Goal: Transaction & Acquisition: Purchase product/service

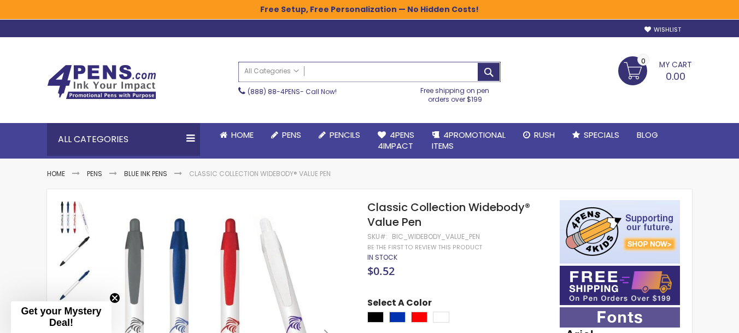
click at [334, 69] on input "Search" at bounding box center [369, 71] width 261 height 19
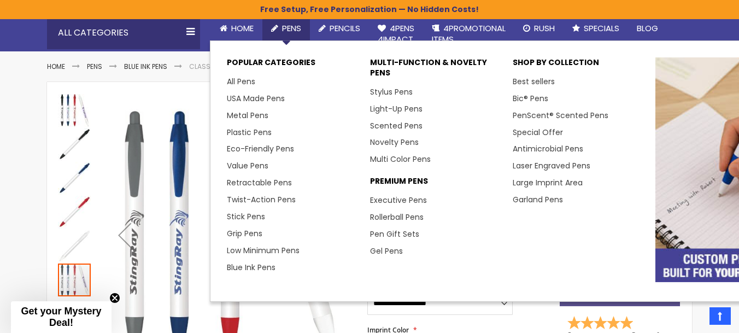
scroll to position [113, 0]
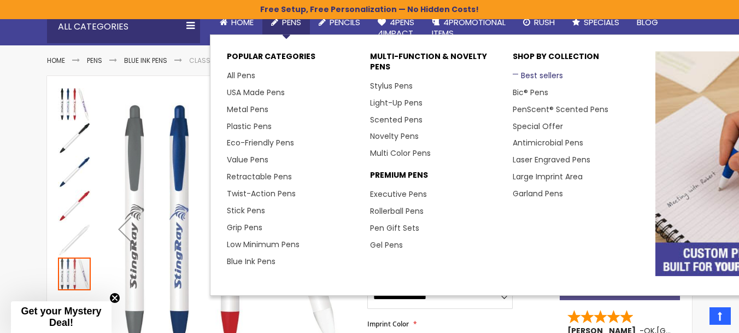
click at [530, 76] on link "Best sellers" at bounding box center [538, 75] width 50 height 11
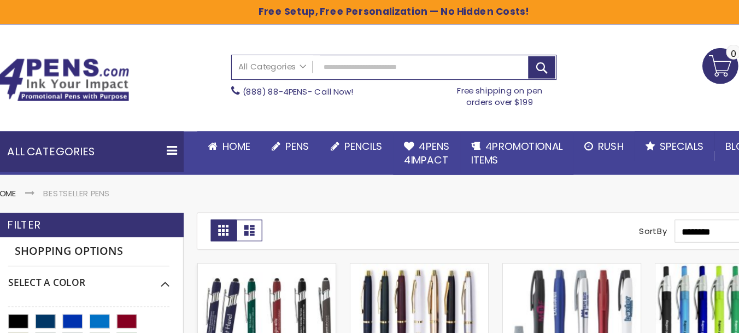
scroll to position [3, 0]
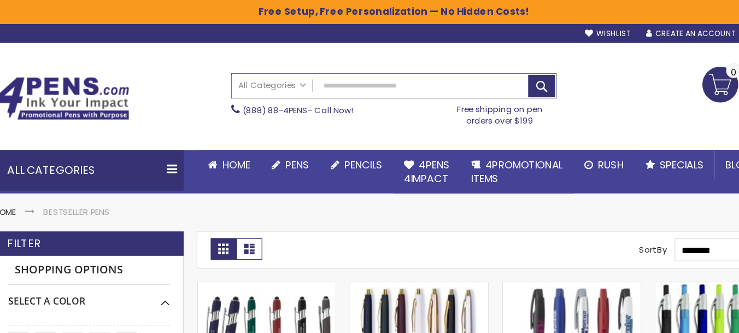
click at [324, 67] on input "Search" at bounding box center [369, 69] width 261 height 19
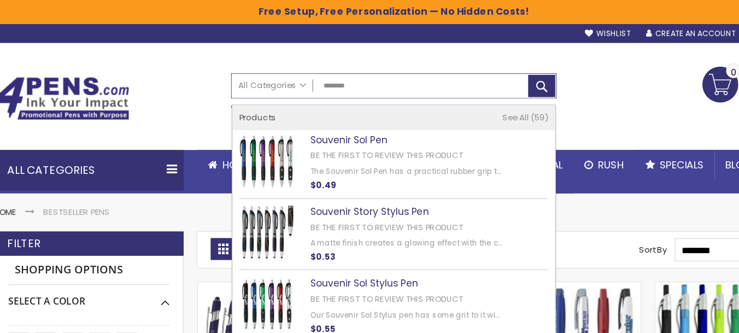
type input "********"
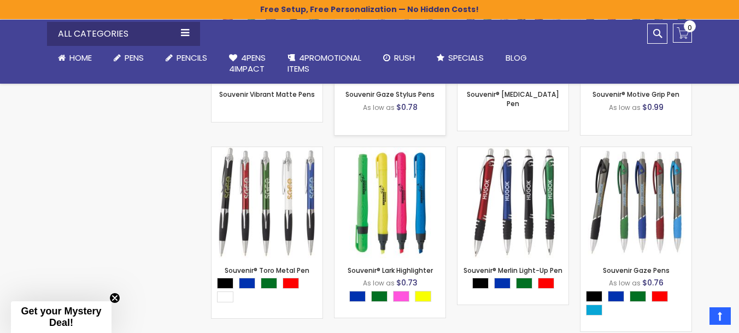
scroll to position [2693, 0]
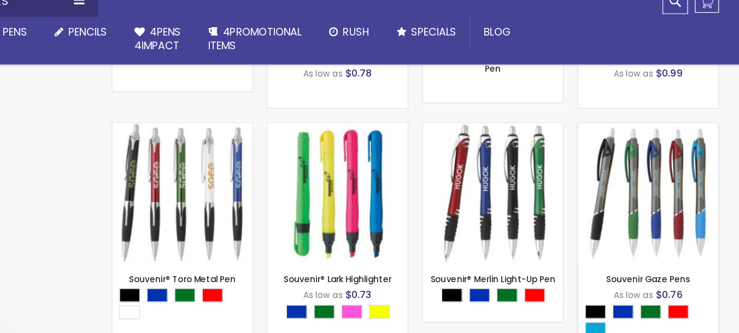
click at [603, 166] on img at bounding box center [635, 185] width 111 height 111
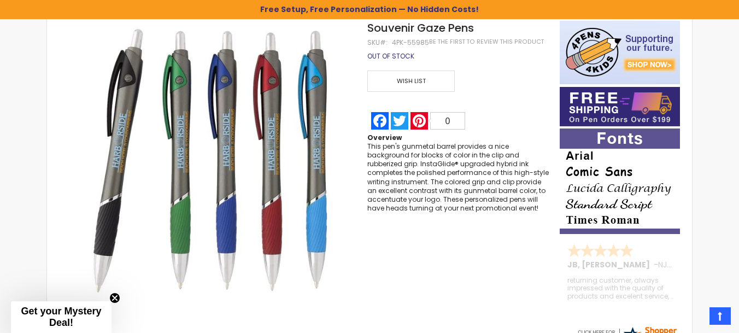
scroll to position [204, 0]
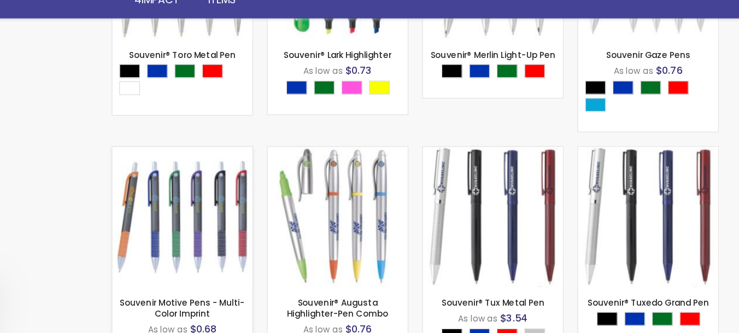
scroll to position [2834, 0]
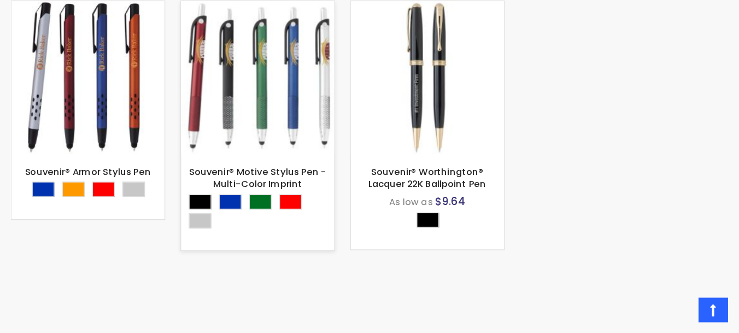
click at [369, 124] on img at bounding box center [390, 147] width 111 height 111
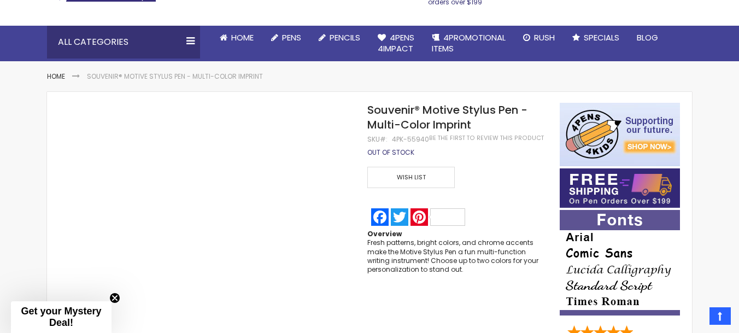
scroll to position [138, 0]
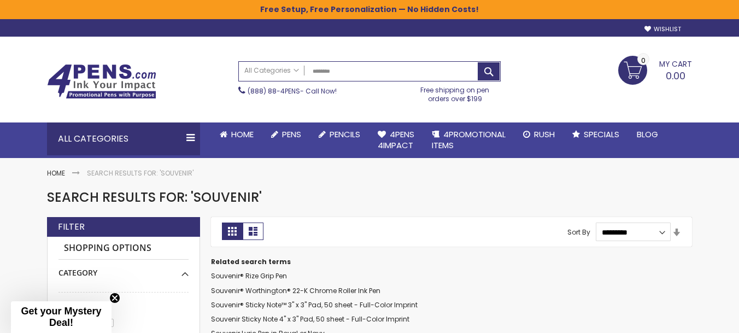
scroll to position [1717, 0]
